Goal: Navigation & Orientation: Find specific page/section

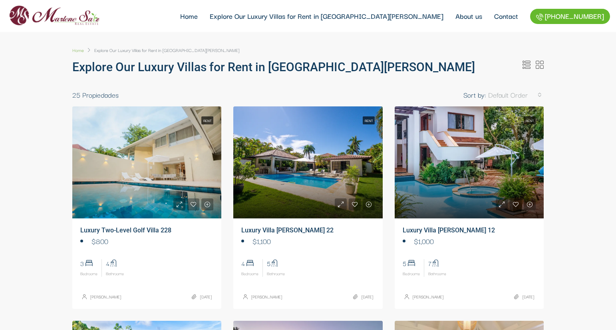
select select
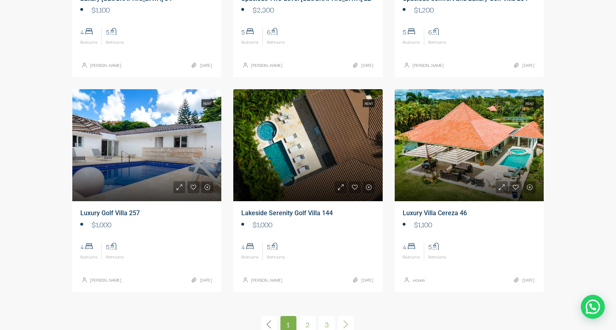
scroll to position [553, 0]
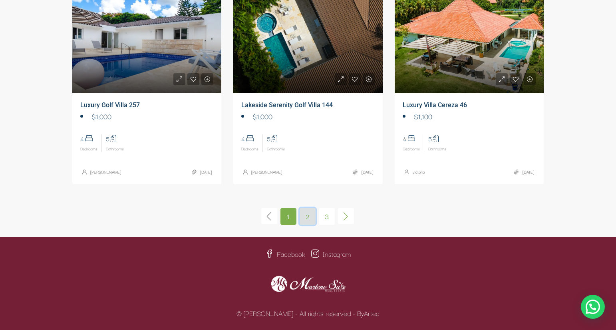
click at [309, 213] on link "2" at bounding box center [308, 216] width 16 height 17
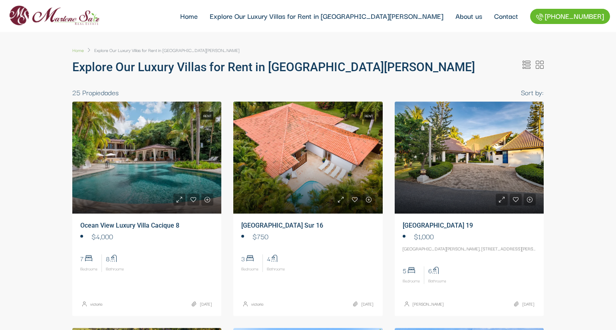
select select
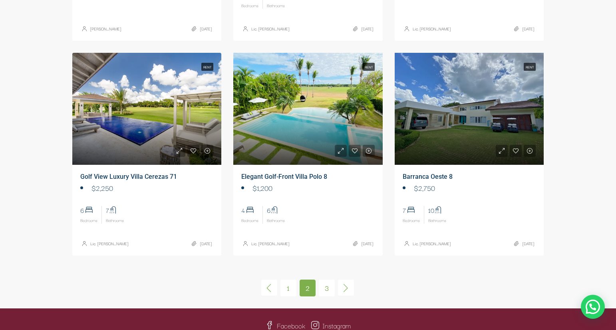
scroll to position [519, 0]
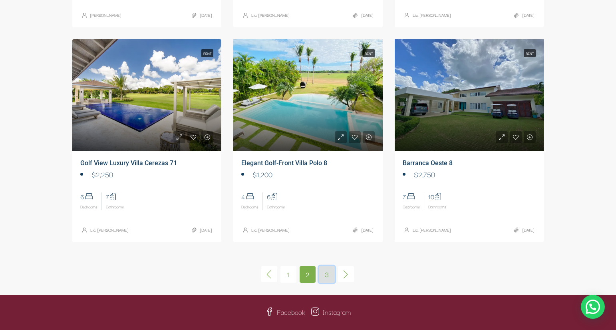
click at [333, 270] on link "3" at bounding box center [327, 274] width 16 height 17
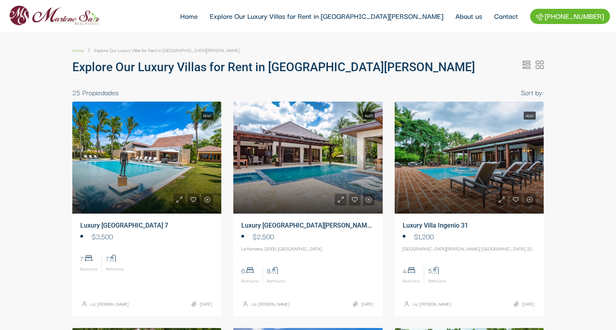
select select
